Goal: Task Accomplishment & Management: Use online tool/utility

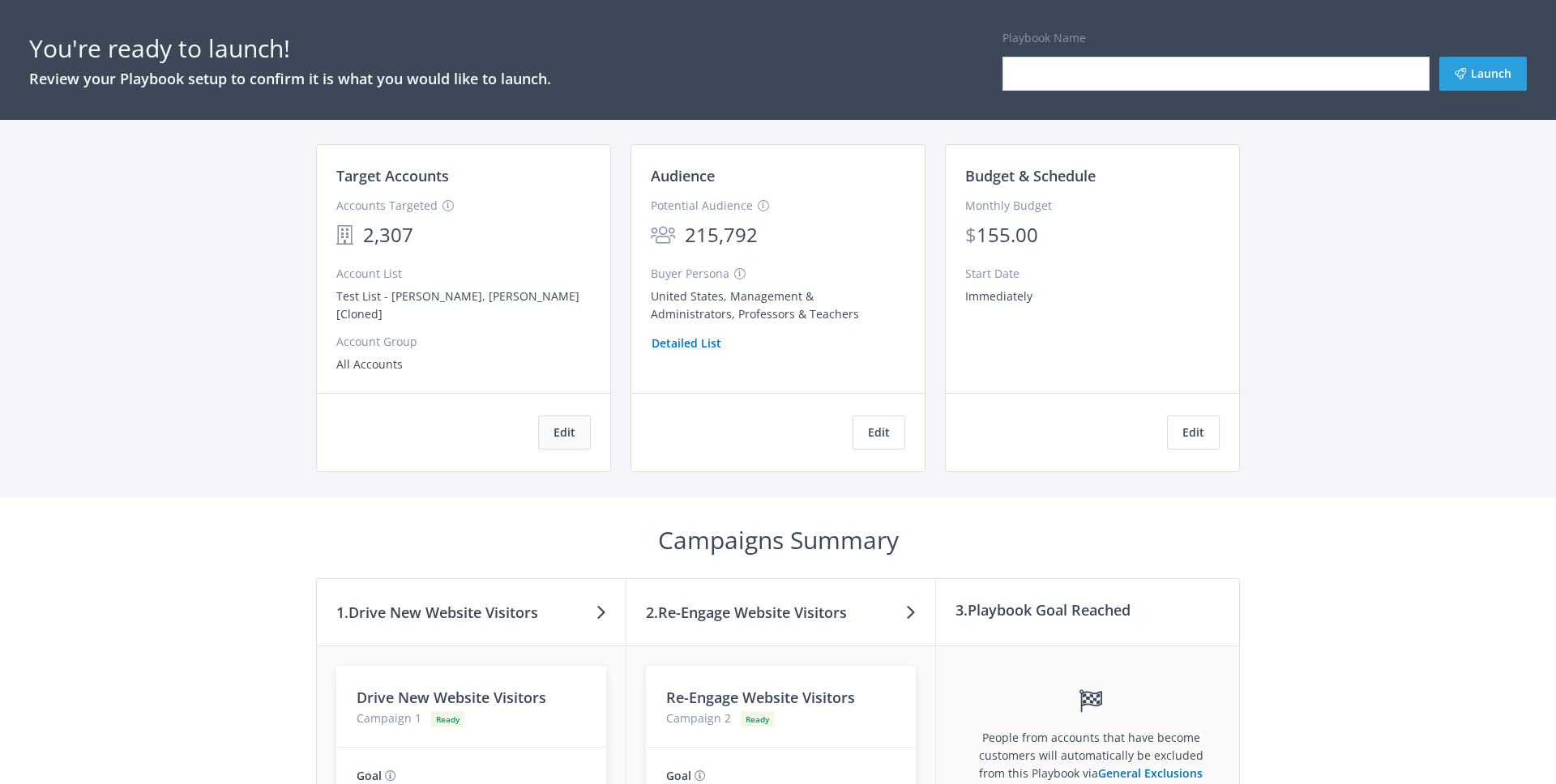
click at [559, 415] on button "Edit" at bounding box center [565, 432] width 53 height 34
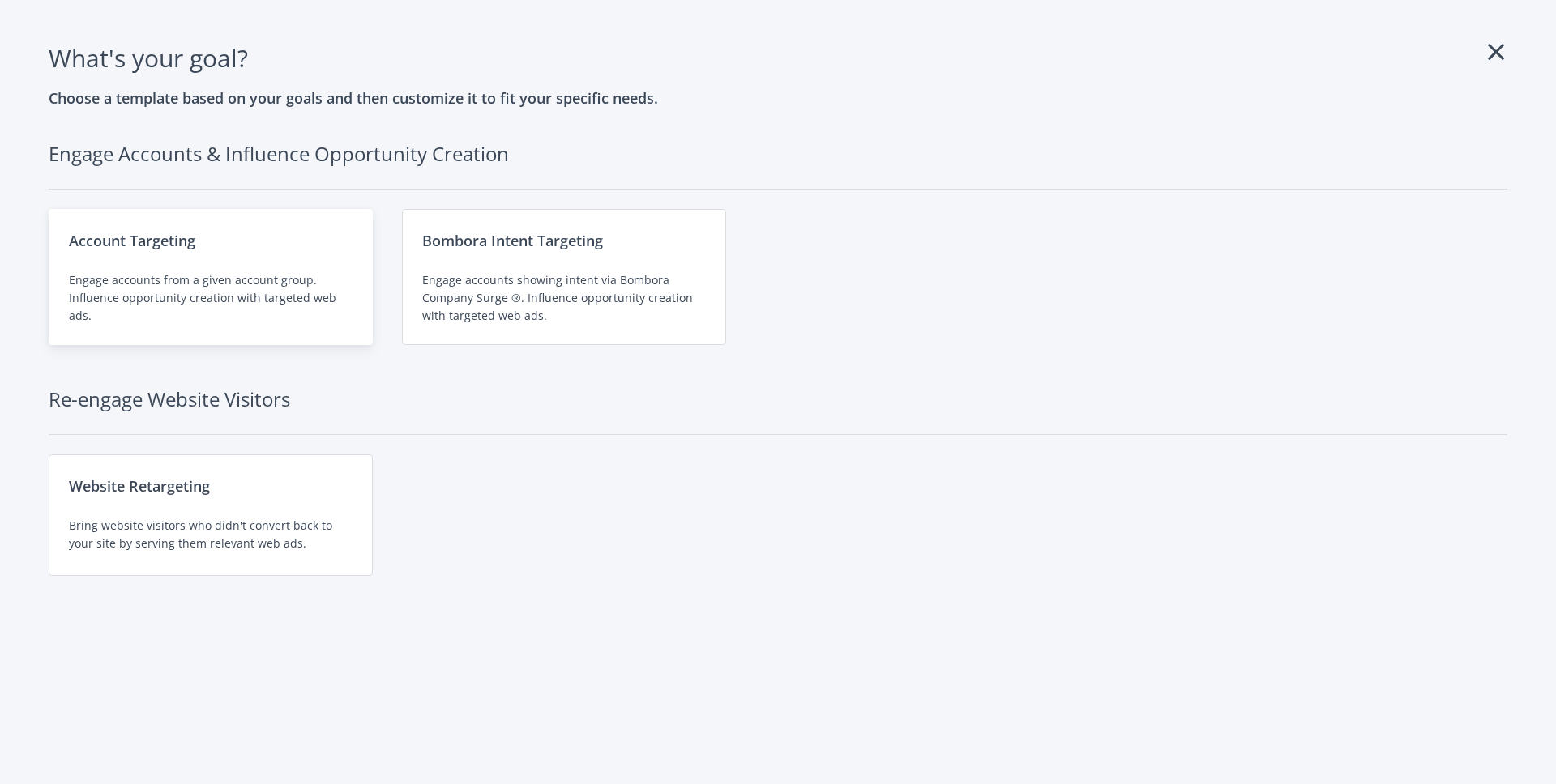
click at [273, 270] on div "Account Targeting Engage accounts from a given account group. Influence opportu…" at bounding box center [210, 277] width 324 height 136
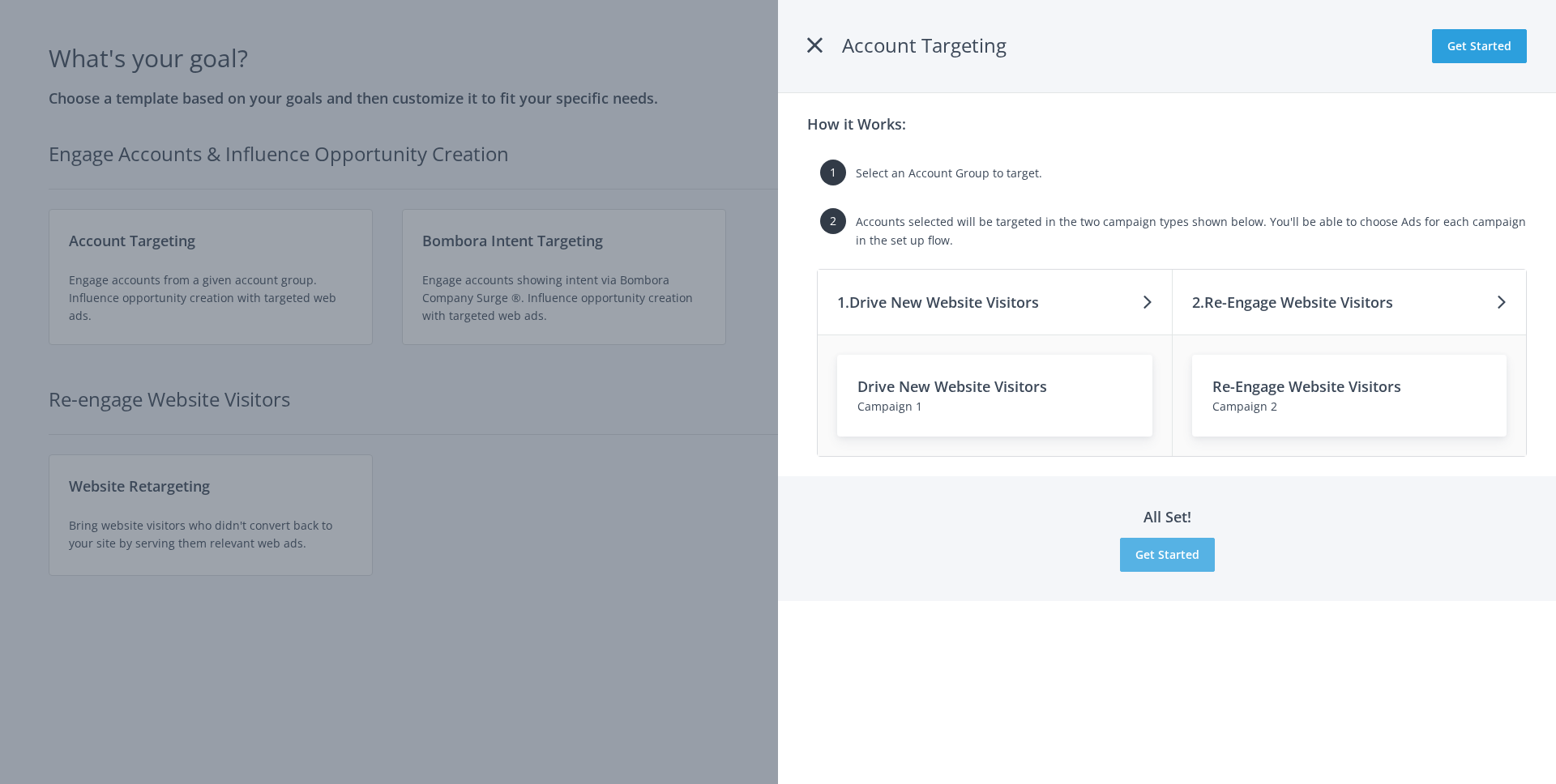
click at [1172, 560] on button "Get Started" at bounding box center [1168, 555] width 95 height 34
